Goal: Use online tool/utility

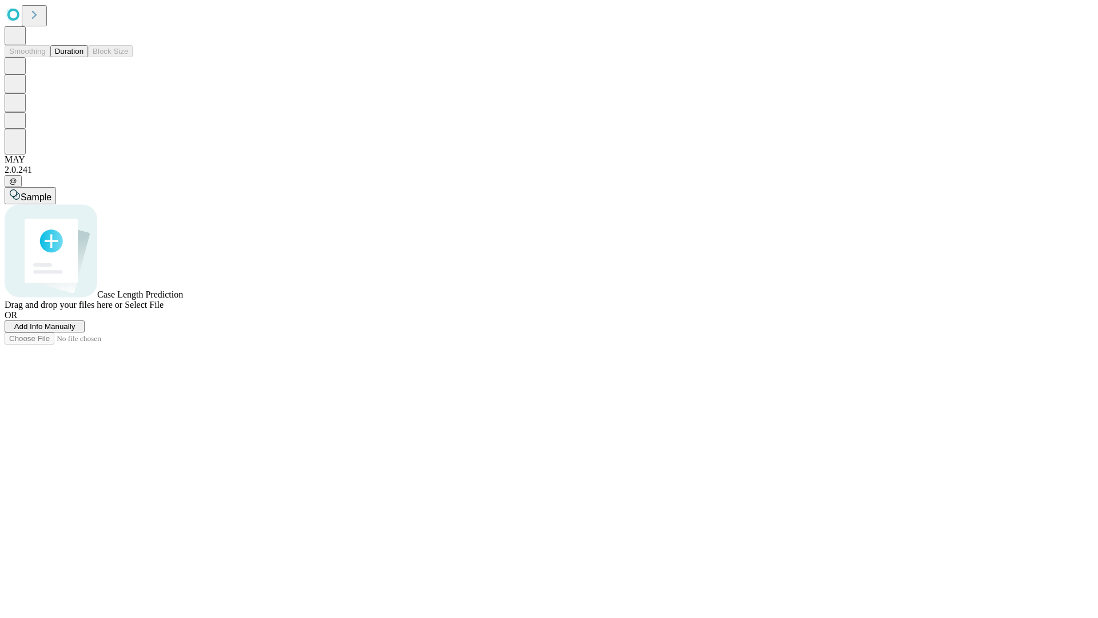
click at [83, 57] on button "Duration" at bounding box center [69, 51] width 38 height 12
click at [164, 309] on span "Select File" at bounding box center [144, 305] width 39 height 10
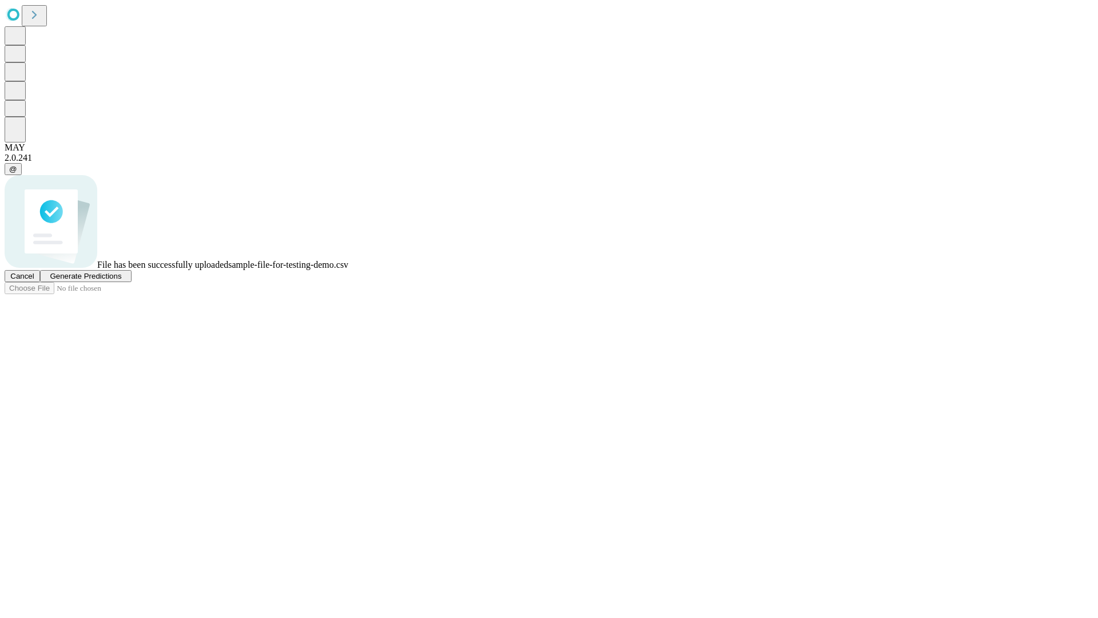
click at [121, 280] on span "Generate Predictions" at bounding box center [85, 276] width 71 height 9
